Goal: Use online tool/utility: Utilize a website feature to perform a specific function

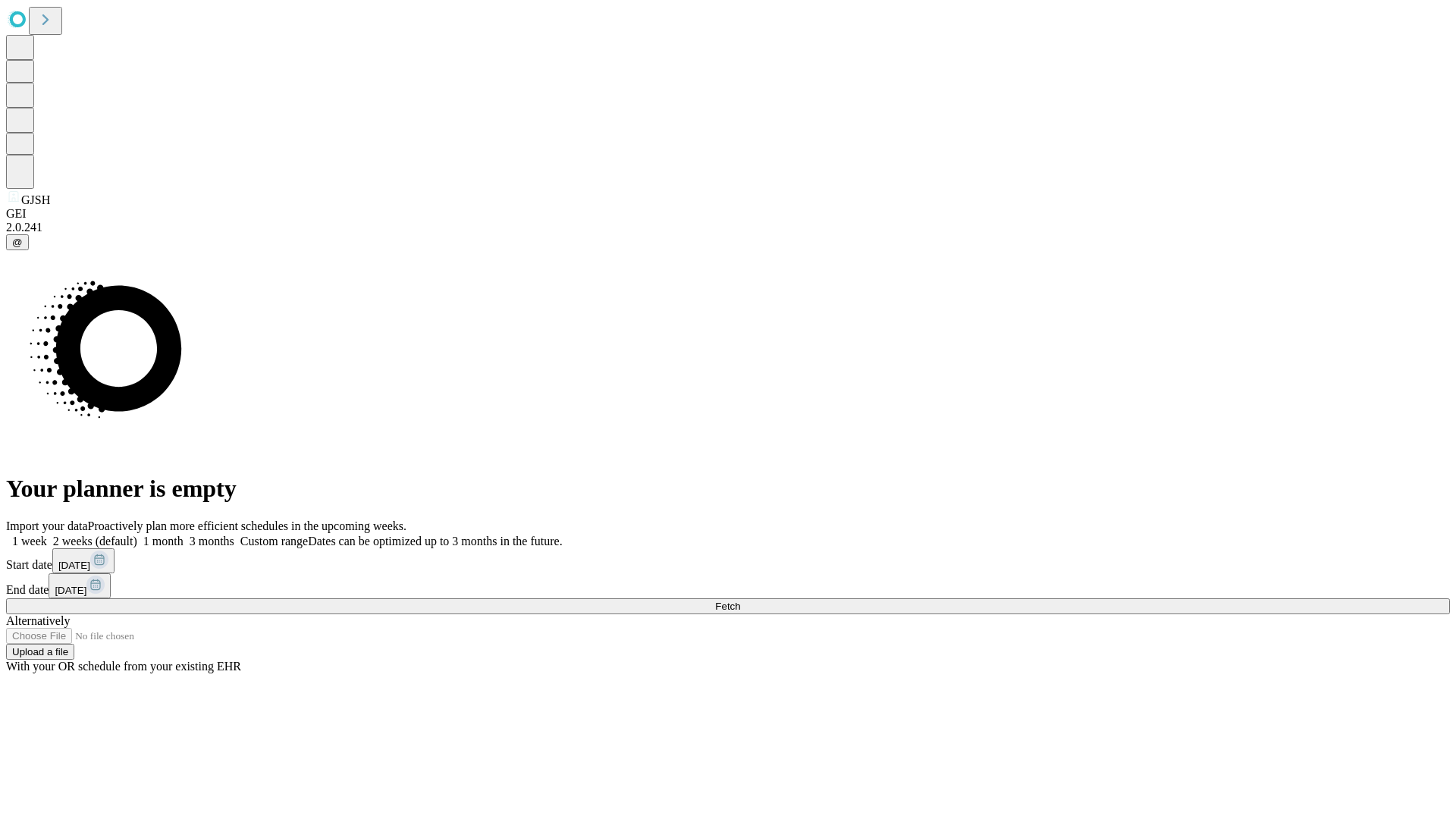
click at [740, 600] on span "Fetch" at bounding box center [728, 606] width 25 height 12
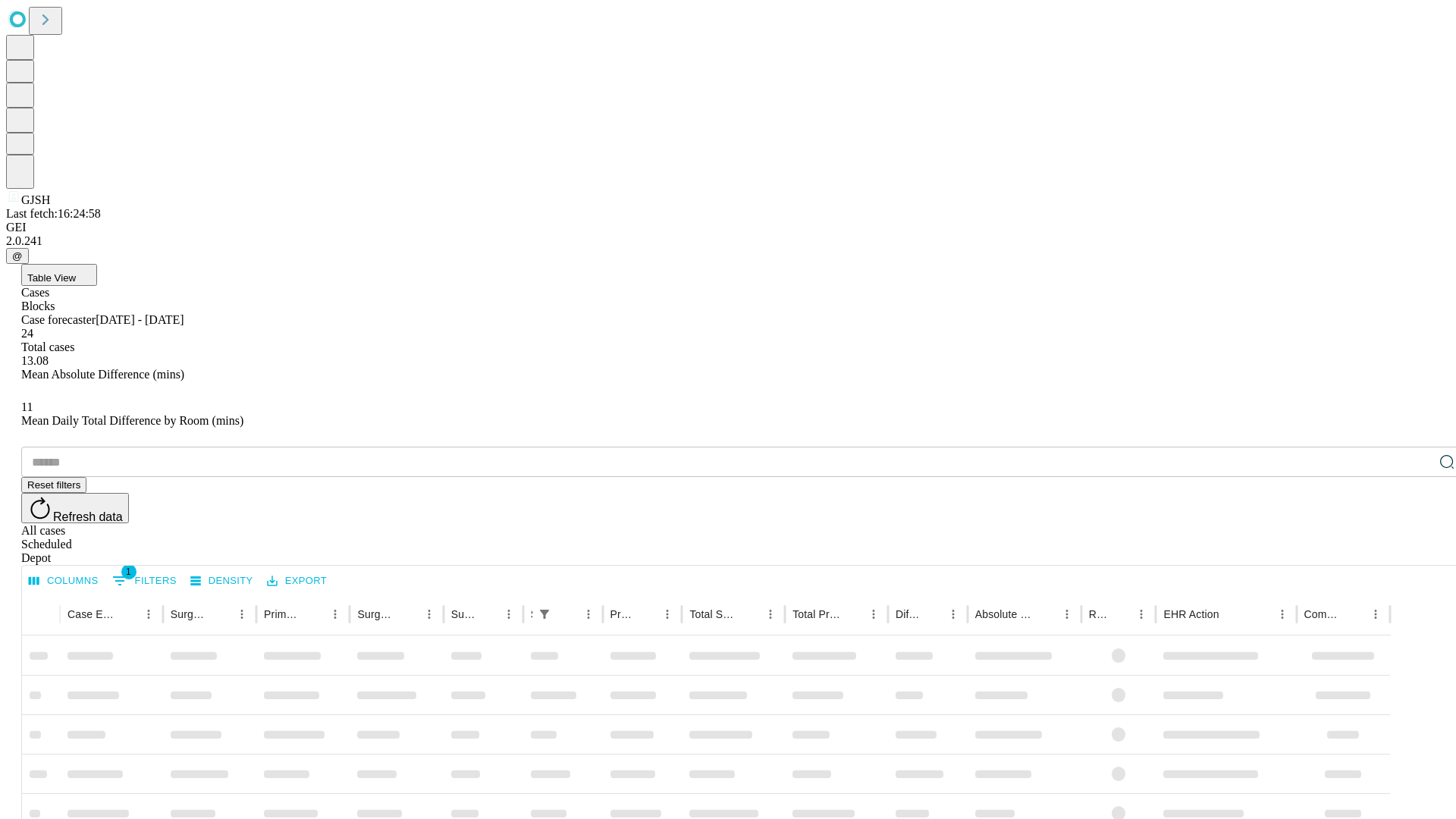
click at [76, 272] on span "Table View" at bounding box center [52, 278] width 48 height 12
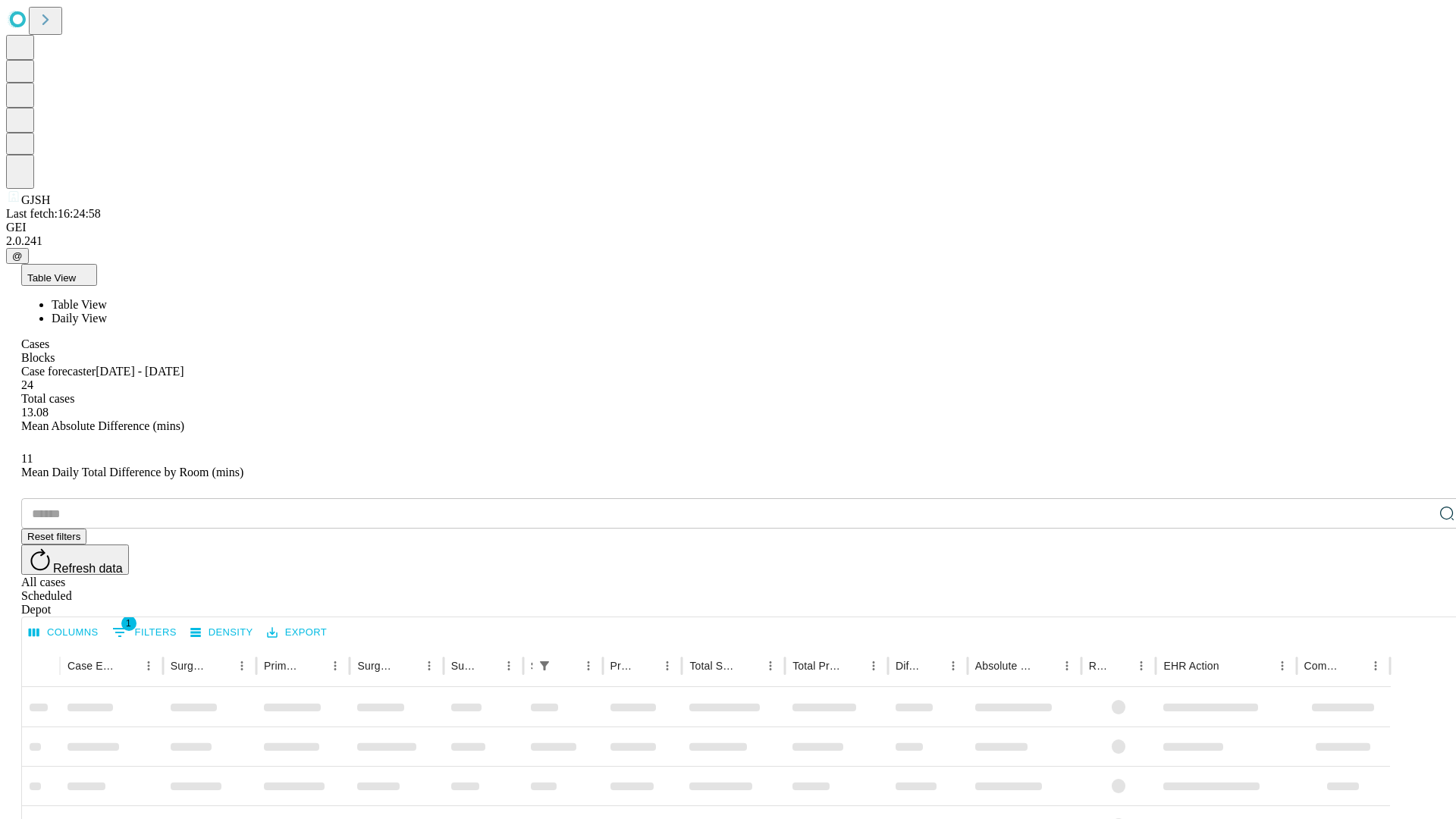
click at [107, 311] on span "Daily View" at bounding box center [79, 317] width 55 height 12
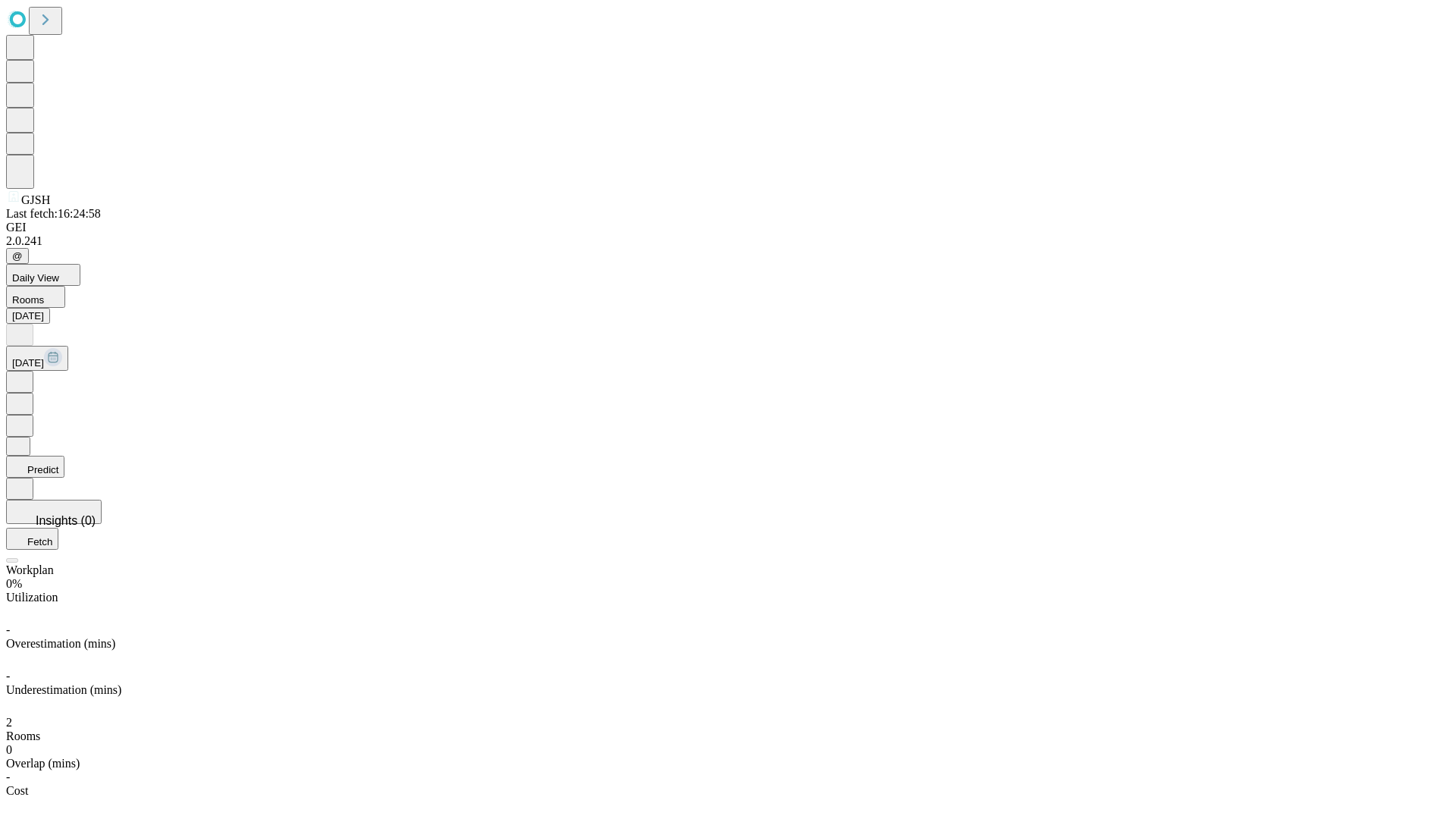
click at [64, 455] on button "Predict" at bounding box center [35, 466] width 58 height 22
